Goal: Task Accomplishment & Management: Manage account settings

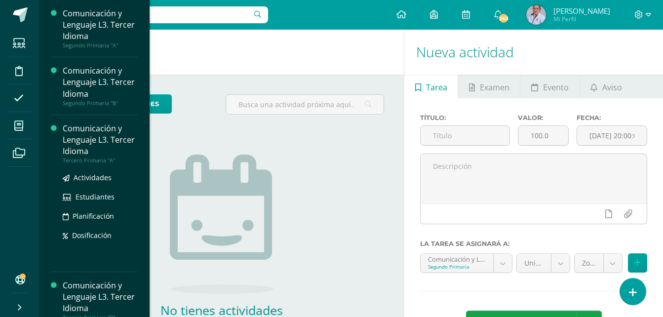
click at [74, 138] on div "Comunicación y Lenguaje L3. Tercer Idioma" at bounding box center [100, 140] width 75 height 34
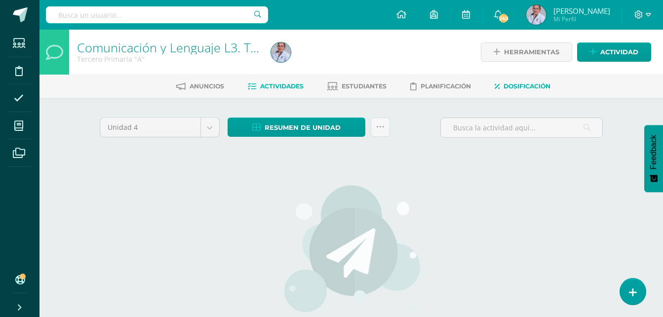
click at [529, 84] on span "Dosificación" at bounding box center [527, 85] width 47 height 7
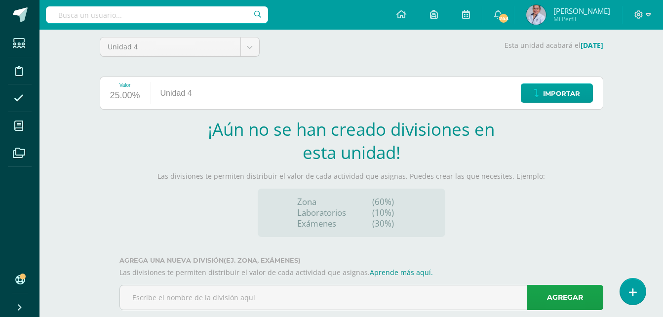
scroll to position [101, 0]
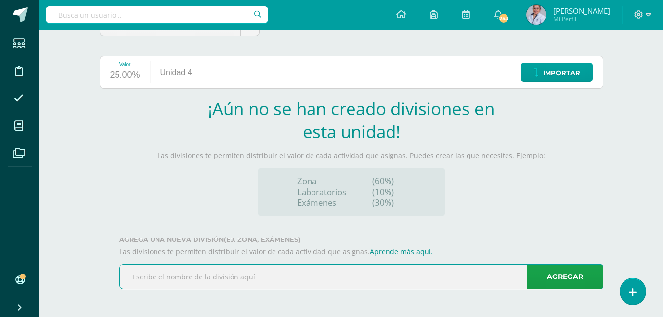
click at [227, 277] on input "text" at bounding box center [361, 277] width 483 height 24
type input "Zona"
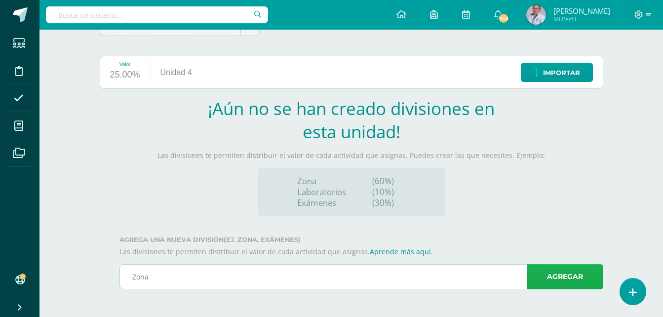
click at [578, 273] on link "Agregar" at bounding box center [565, 276] width 77 height 25
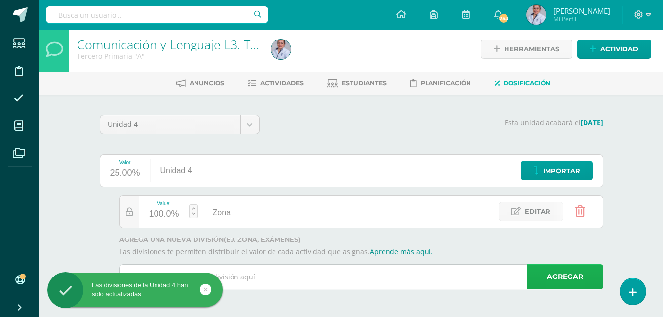
scroll to position [3, 0]
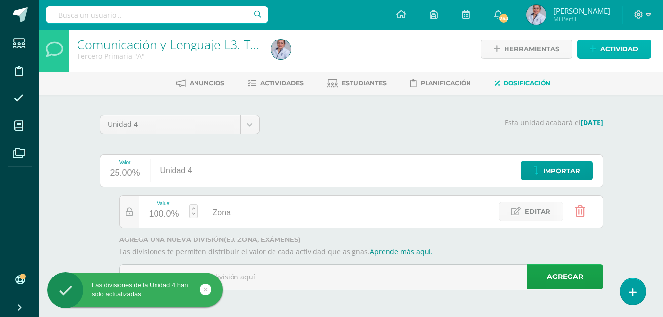
click at [627, 52] on span "Actividad" at bounding box center [619, 49] width 38 height 18
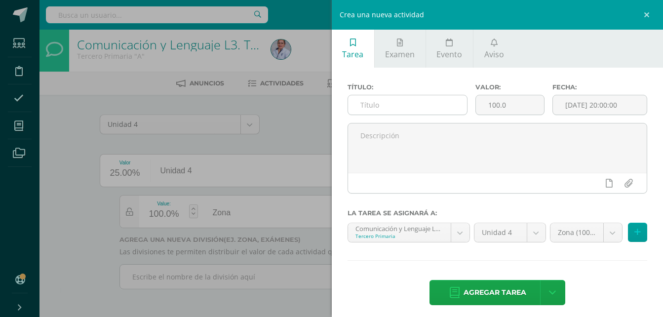
click at [420, 102] on input "text" at bounding box center [407, 104] width 119 height 19
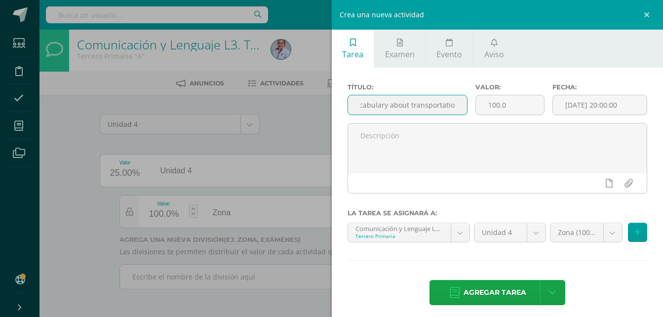
scroll to position [0, 13]
type input "Vocabulary about transportation"
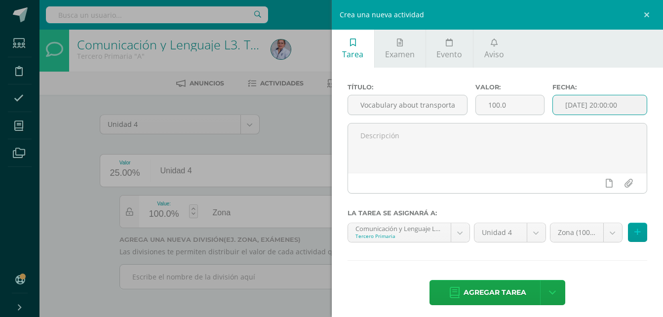
click at [574, 106] on input "[DATE] 20:00:00" at bounding box center [600, 104] width 94 height 19
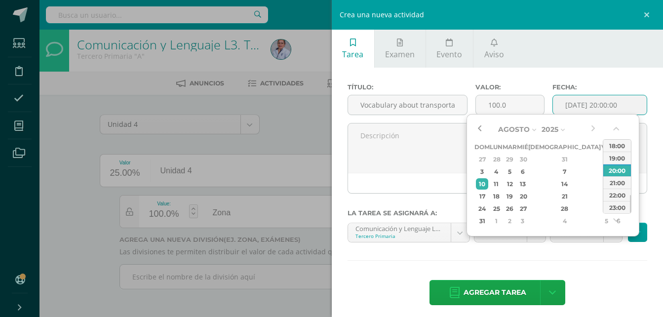
click at [479, 129] on button "button" at bounding box center [480, 129] width 10 height 15
click at [501, 210] on div "25" at bounding box center [496, 208] width 10 height 11
type input "2025-08-25 20:00"
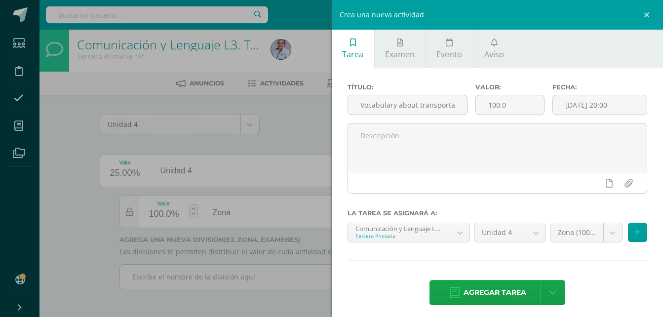
click at [610, 266] on div "Título: Vocabulary about transportation Valor: 100.0 Fecha: 2025-08-25 20:00 La…" at bounding box center [498, 195] width 332 height 255
click at [570, 234] on body "Las divisiones de la Unidad 4 han sido actualizadas Estudiantes Disciplina Asis…" at bounding box center [331, 157] width 663 height 320
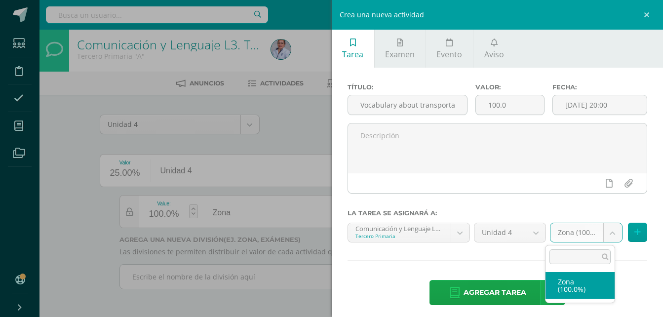
select select "128913"
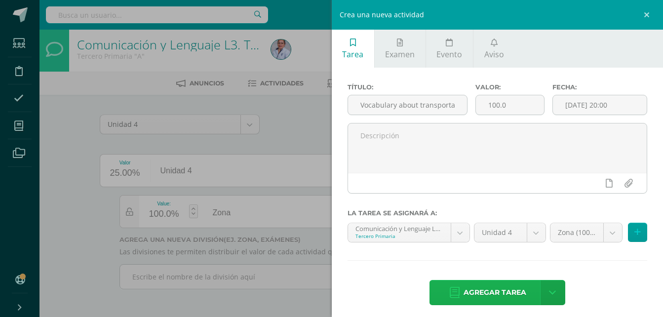
click at [479, 289] on span "Agregar tarea" at bounding box center [495, 292] width 63 height 24
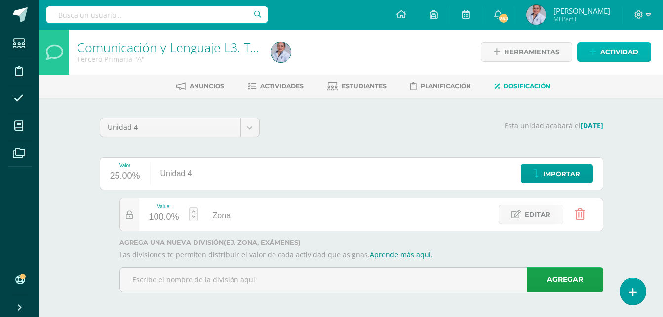
click at [618, 55] on span "Actividad" at bounding box center [619, 52] width 38 height 18
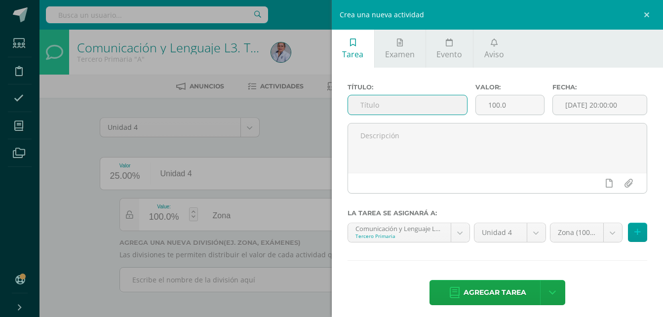
click at [414, 103] on input "text" at bounding box center [407, 104] width 119 height 19
type input "Worksheet about comparatives"
click at [564, 106] on input "[DATE] 20:00:00" at bounding box center [600, 104] width 94 height 19
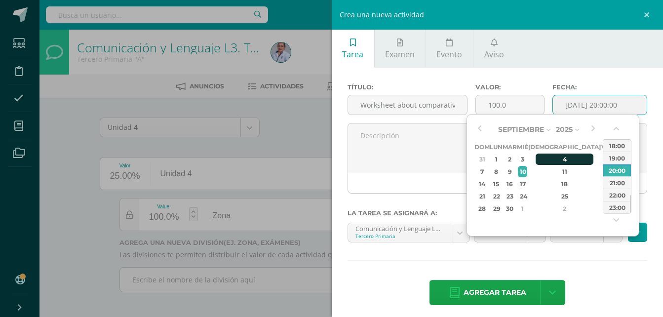
click at [550, 159] on div "4" at bounding box center [565, 159] width 58 height 11
type input "2025-09-04 20:00"
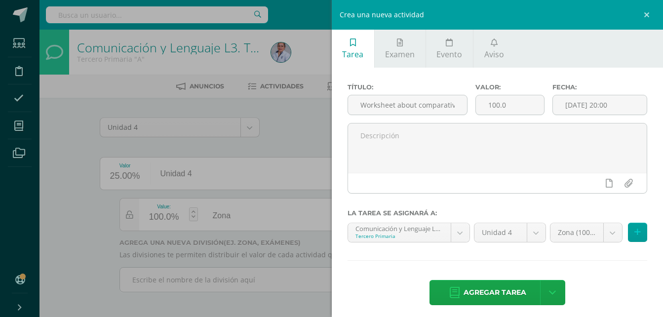
click at [606, 282] on div "Agregar tarea Agregar tarea y ocultar" at bounding box center [498, 293] width 300 height 27
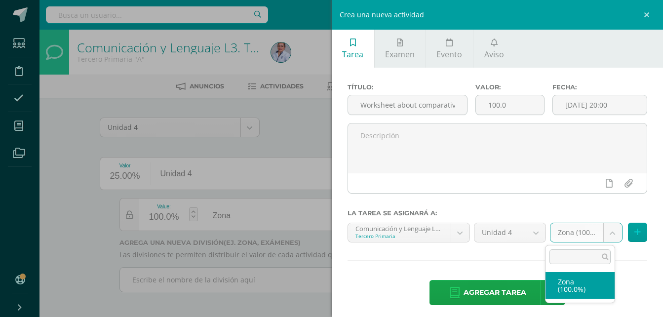
click at [573, 235] on body "Tarea asignada exitosamente Estudiantes Disciplina Asistencia Mis cursos Archiv…" at bounding box center [331, 160] width 663 height 320
select select "128913"
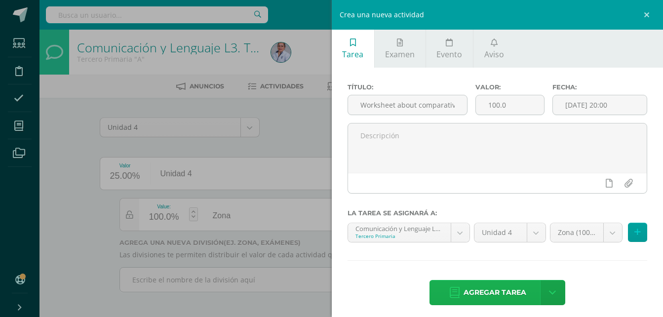
click at [501, 297] on span "Agregar tarea" at bounding box center [495, 292] width 63 height 24
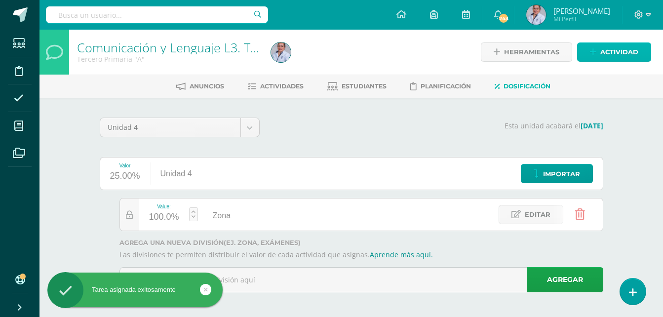
click at [615, 48] on span "Actividad" at bounding box center [619, 52] width 38 height 18
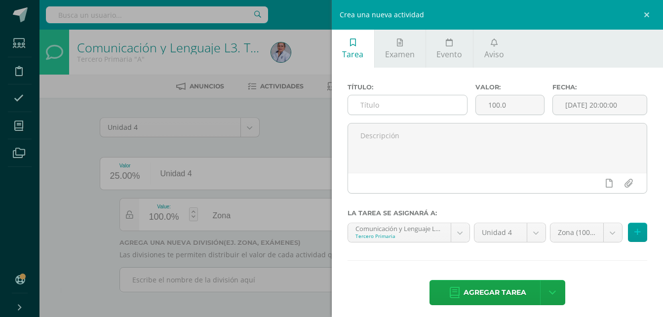
click at [442, 102] on input "text" at bounding box center [407, 104] width 119 height 19
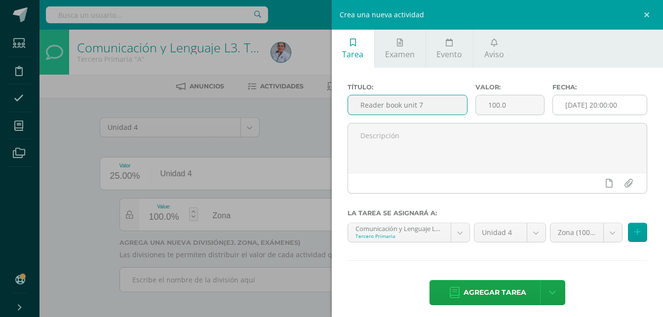
type input "Reader book unit 7"
click at [576, 105] on input "[DATE] 20:00:00" at bounding box center [600, 104] width 94 height 19
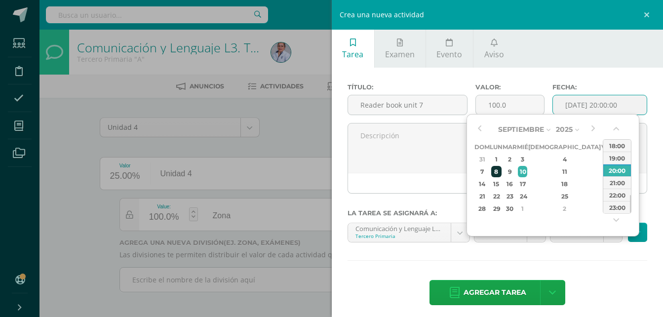
click at [500, 173] on div "8" at bounding box center [496, 171] width 10 height 11
type input "2025-09-08 20:00"
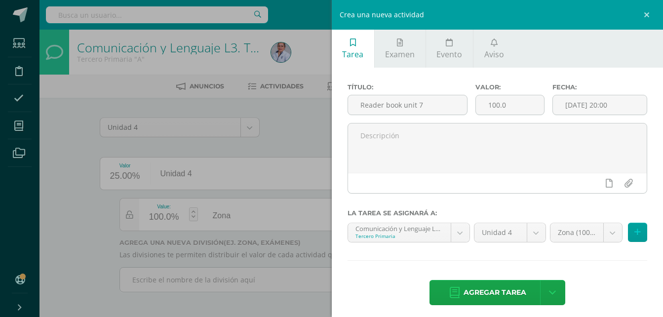
drag, startPoint x: 616, startPoint y: 286, endPoint x: 598, endPoint y: 272, distance: 22.4
click at [615, 285] on div "Agregar tarea Agregar tarea y ocultar" at bounding box center [498, 293] width 300 height 27
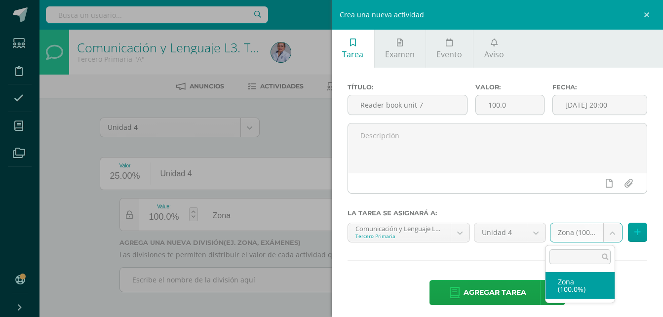
click at [566, 233] on body "Tarea asignada exitosamente Estudiantes Disciplina Asistencia Mis cursos Archiv…" at bounding box center [331, 160] width 663 height 320
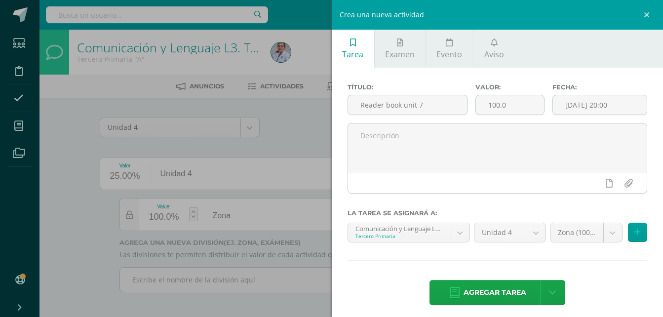
click at [519, 299] on body "Tarea asignada exitosamente Estudiantes Disciplina Asistencia Mis cursos Archiv…" at bounding box center [331, 160] width 663 height 320
click at [508, 291] on span "Agregar tarea" at bounding box center [495, 292] width 63 height 24
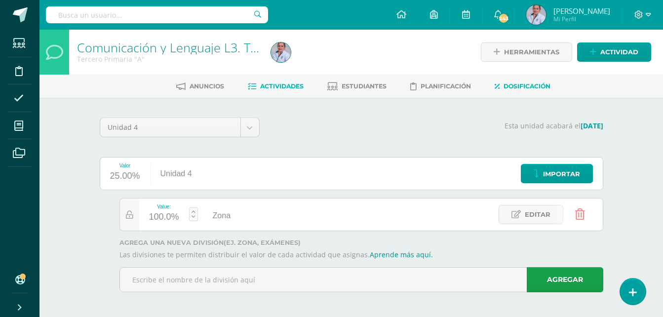
click at [260, 86] on span "Actividades" at bounding box center [281, 85] width 43 height 7
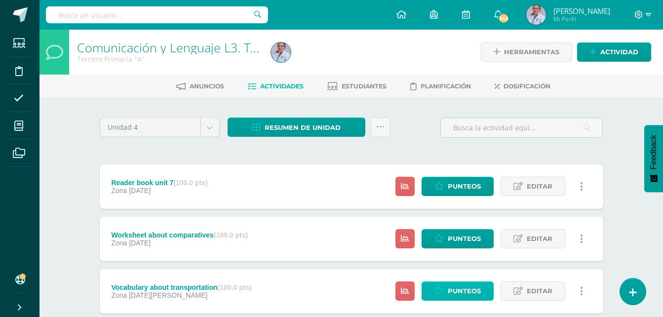
click at [471, 296] on span "Punteos" at bounding box center [464, 291] width 33 height 18
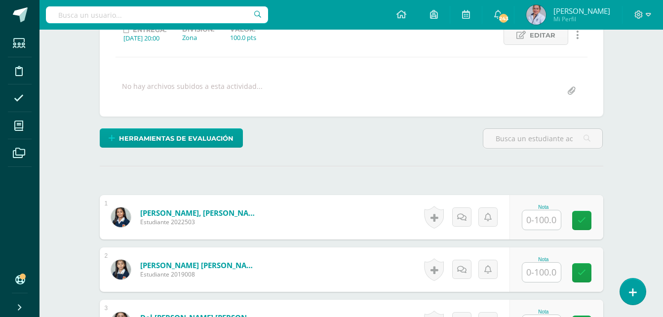
scroll to position [149, 0]
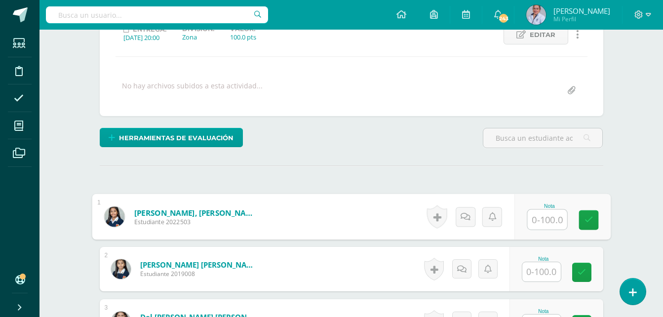
click at [533, 221] on input "text" at bounding box center [547, 220] width 40 height 20
type input "100"
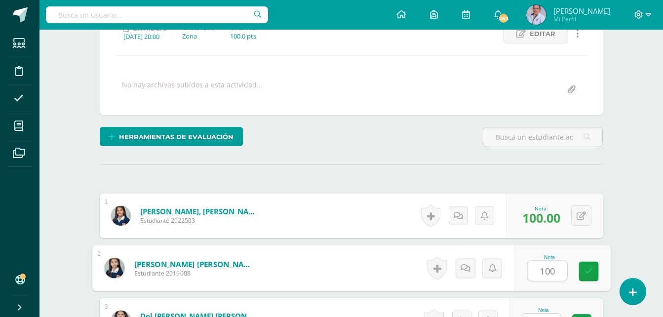
type input "100"
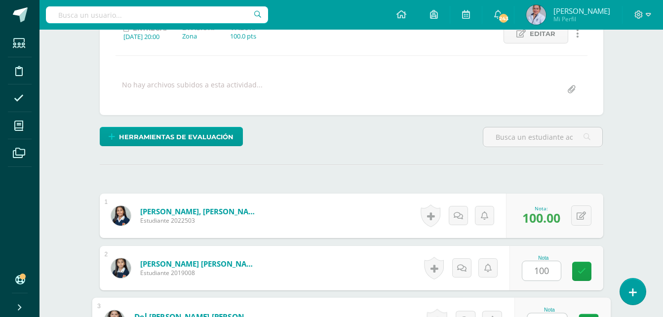
scroll to position [165, 0]
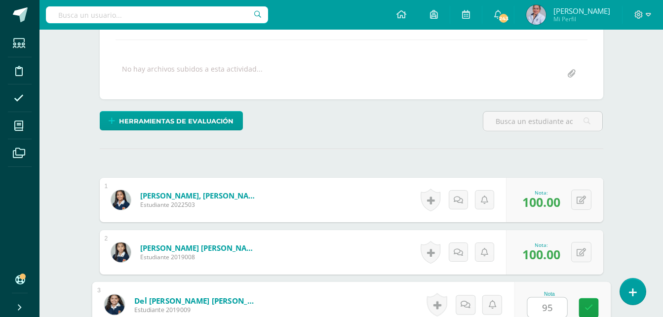
type input "95"
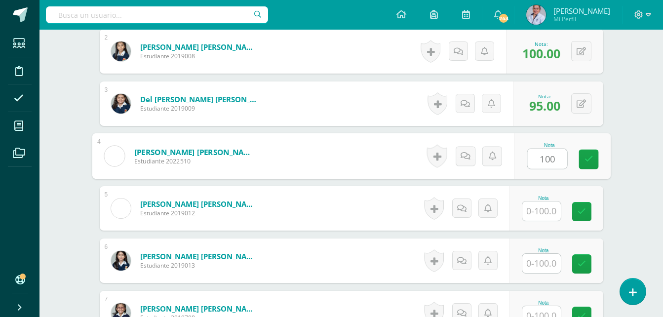
type input "100"
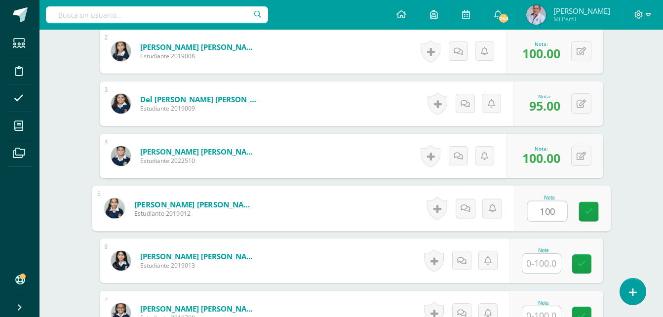
type input "100"
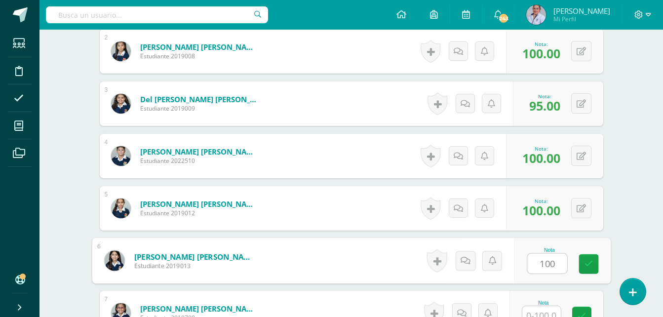
type input "100"
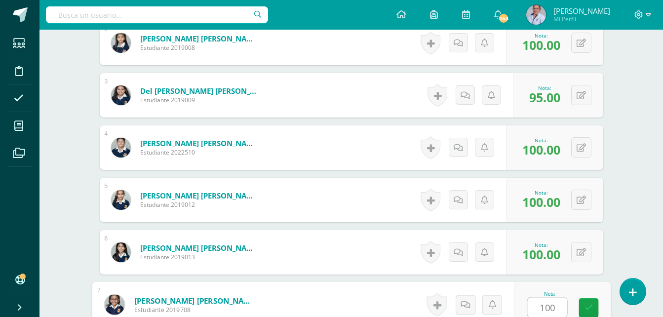
type input "100"
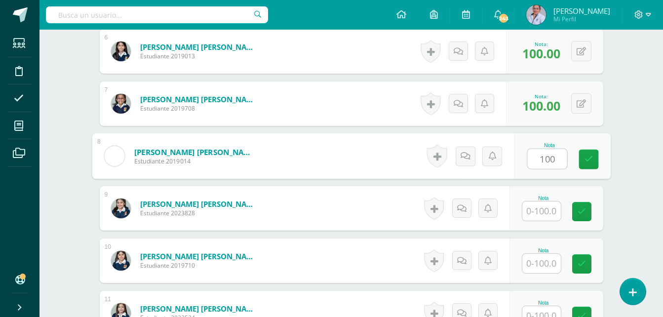
type input "100"
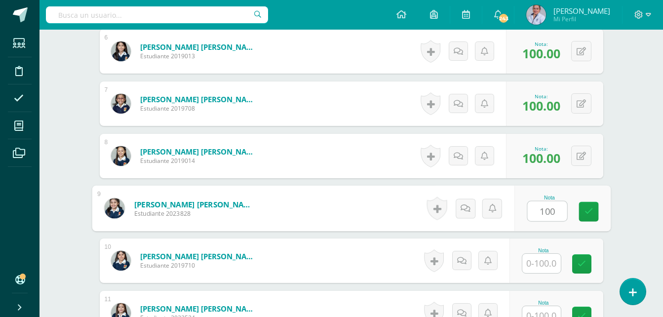
type input "100"
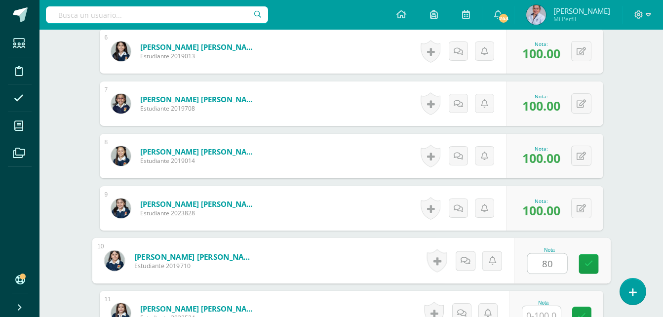
type input "80"
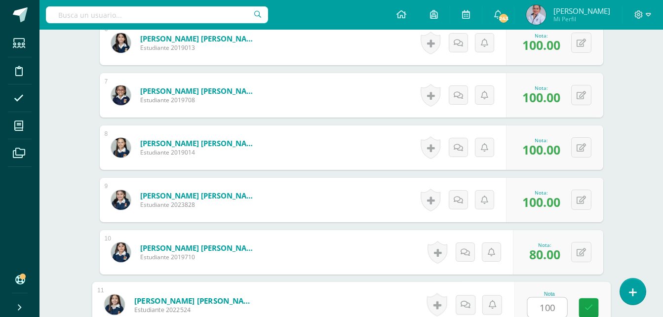
type input "100"
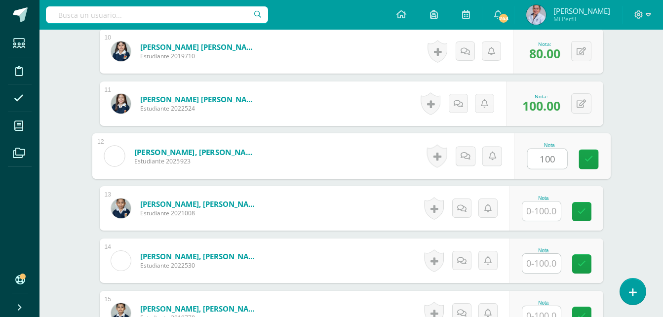
type input "100"
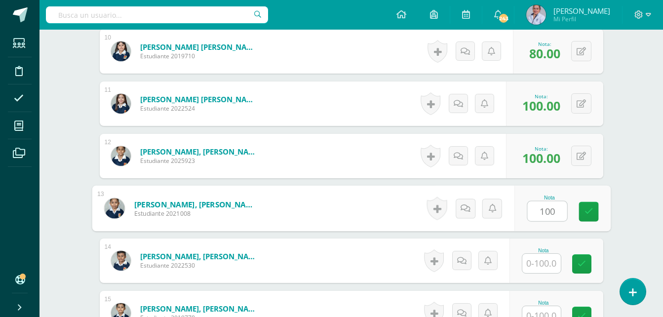
type input "100"
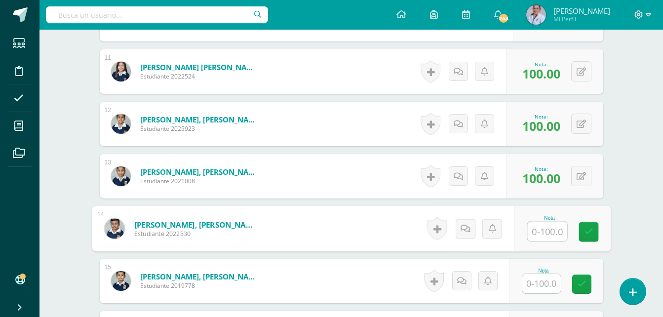
scroll to position [835, 0]
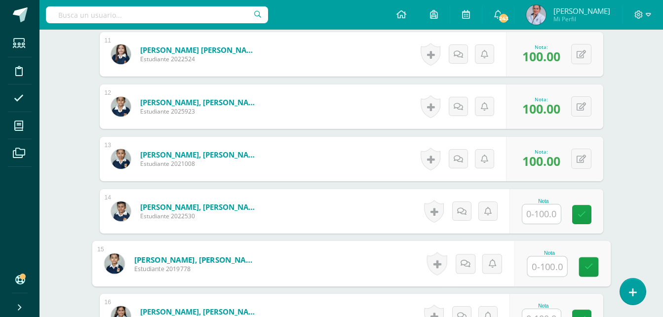
click at [542, 263] on input "text" at bounding box center [547, 267] width 40 height 20
type input "60"
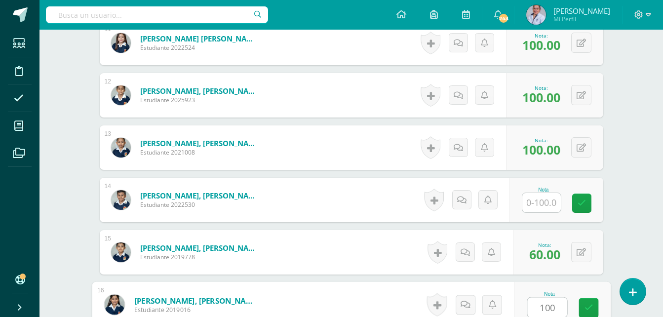
type input "100"
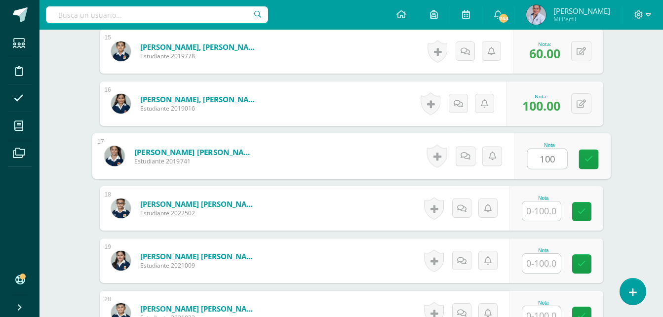
type input "100"
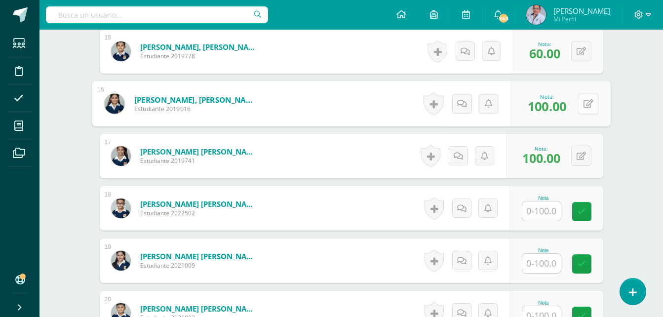
click at [582, 105] on button at bounding box center [588, 103] width 21 height 21
type input "0"
click at [578, 106] on button at bounding box center [588, 103] width 21 height 21
click at [566, 111] on link at bounding box center [562, 107] width 20 height 20
click at [589, 210] on link at bounding box center [581, 211] width 19 height 19
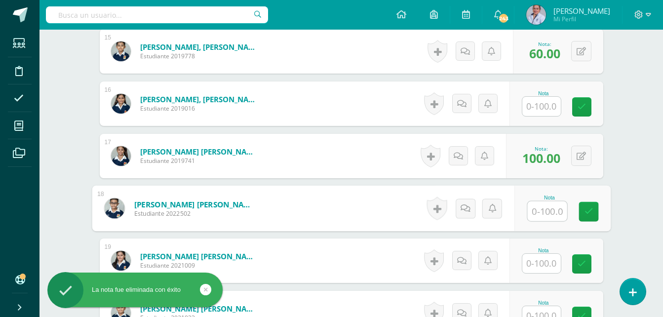
click at [549, 211] on input "text" at bounding box center [547, 211] width 40 height 20
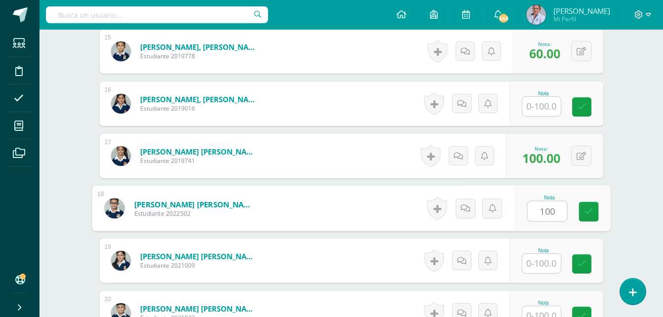
type input "100"
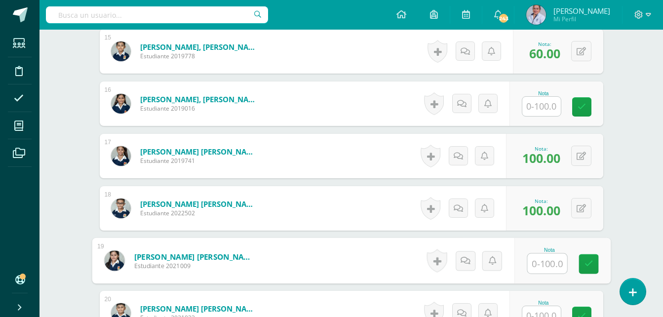
scroll to position [1096, 0]
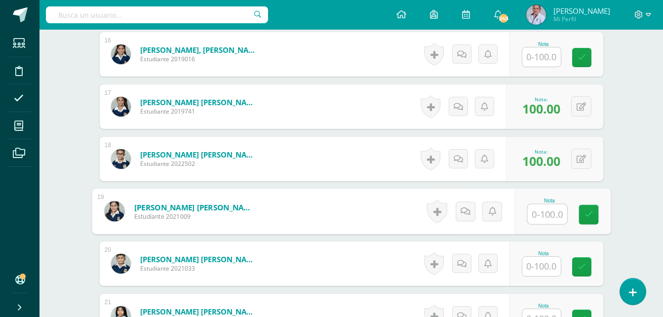
click at [547, 266] on input "text" at bounding box center [541, 266] width 39 height 19
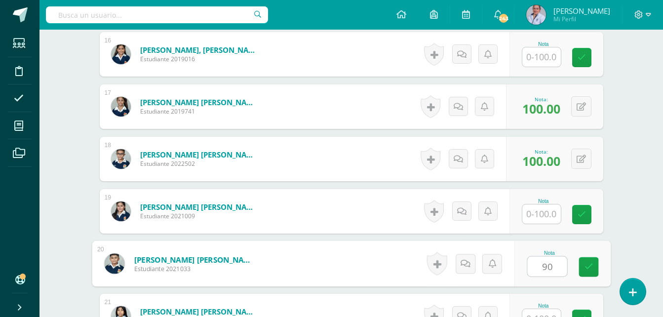
type input "90"
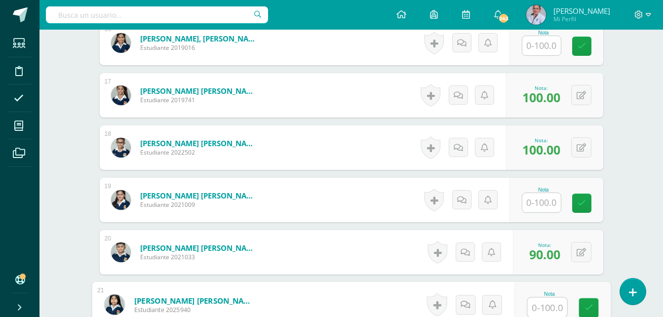
click at [548, 307] on input "text" at bounding box center [547, 308] width 40 height 20
type input "100"
